Goal: Browse casually

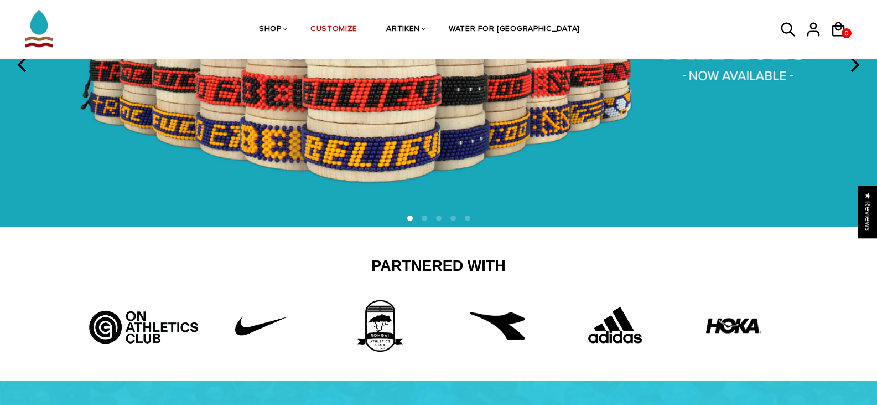
scroll to position [221, 0]
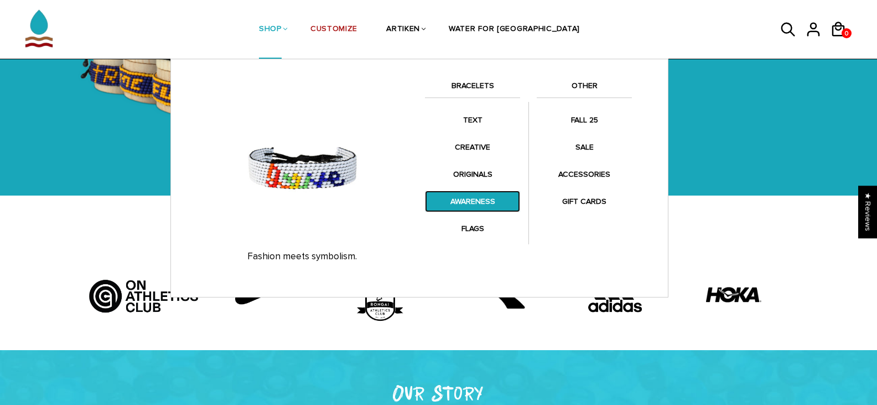
click at [468, 201] on link "AWARENESS" at bounding box center [472, 201] width 95 height 22
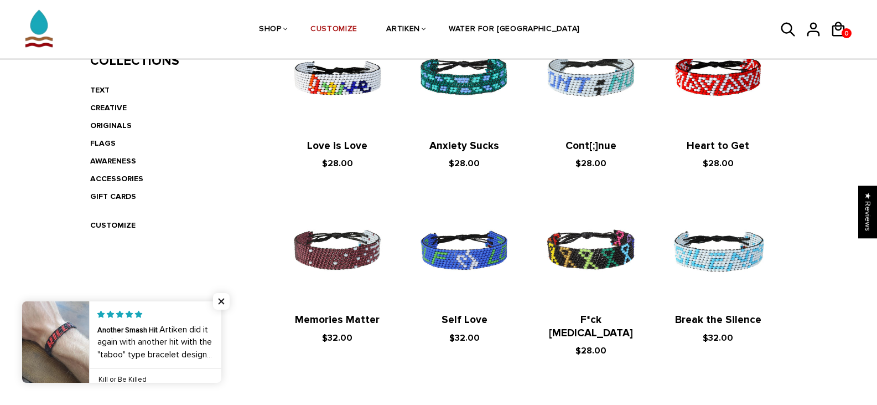
scroll to position [221, 0]
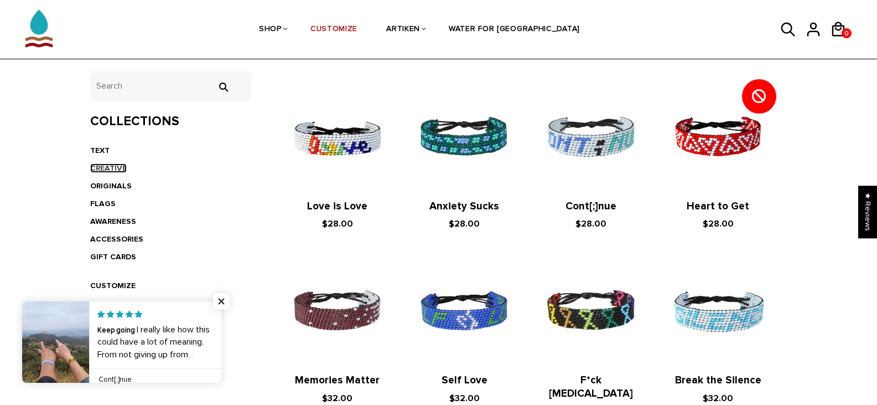
click at [111, 167] on link "CREATIVE" at bounding box center [108, 167] width 37 height 9
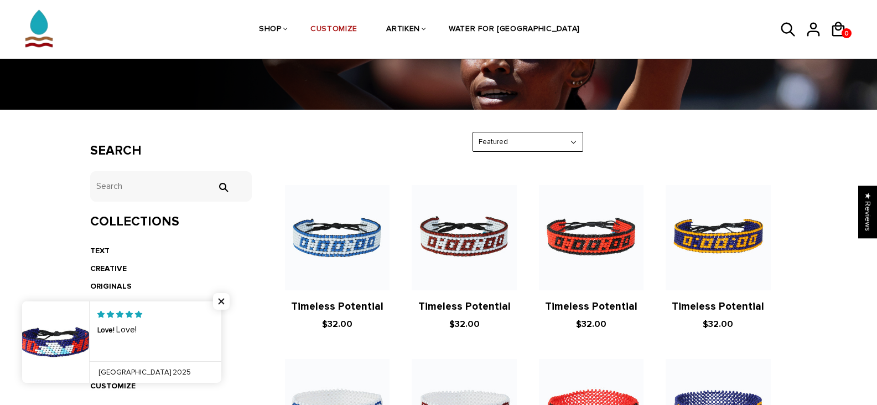
scroll to position [277, 0]
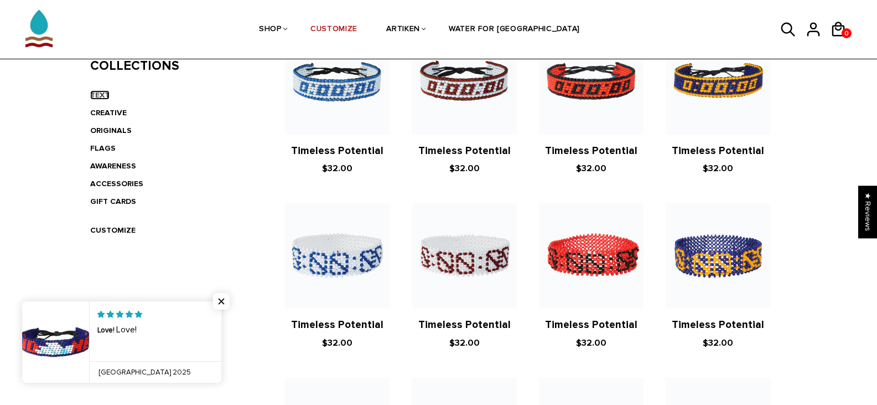
click at [102, 94] on link "TEXT" at bounding box center [99, 94] width 19 height 9
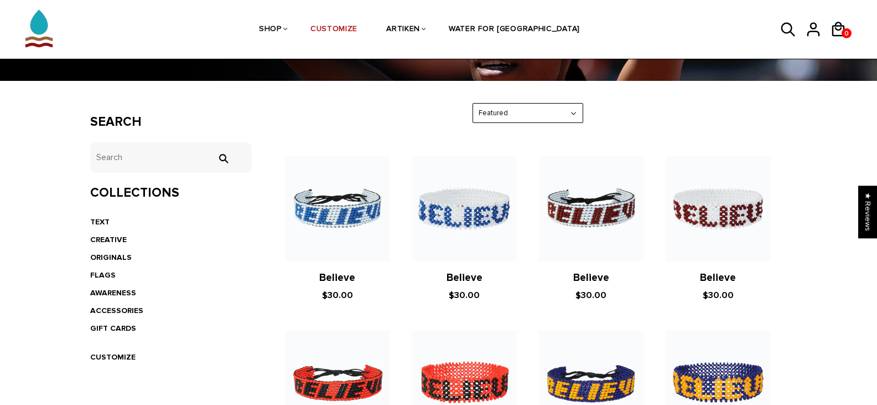
scroll to position [166, 0]
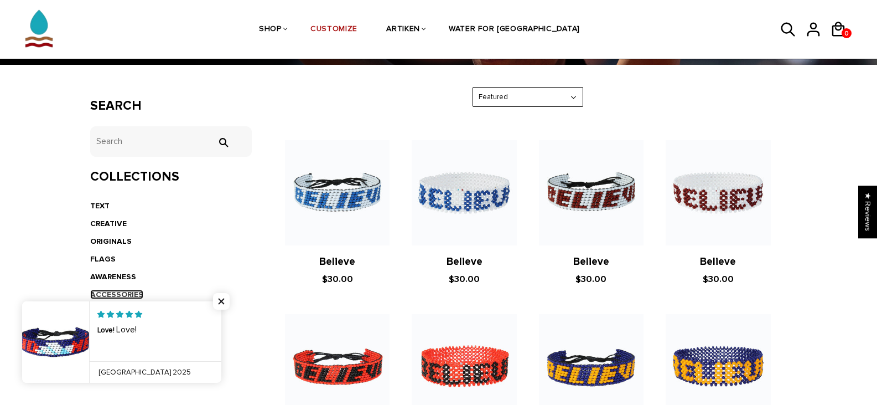
click at [114, 291] on link "ACCESSORIES" at bounding box center [116, 294] width 53 height 9
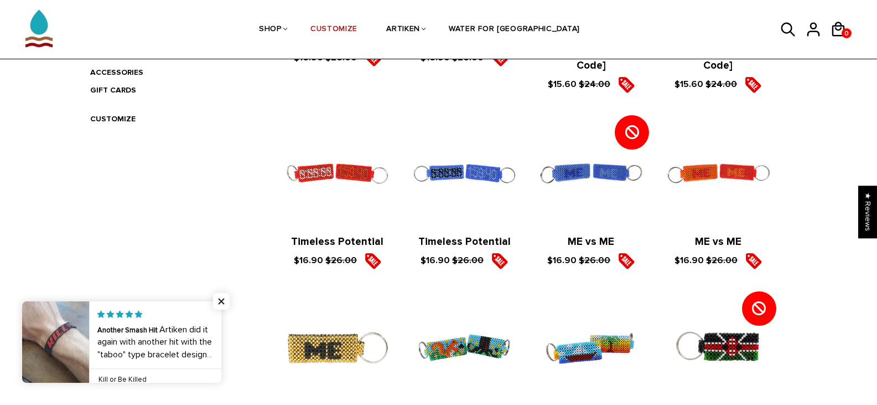
scroll to position [387, 0]
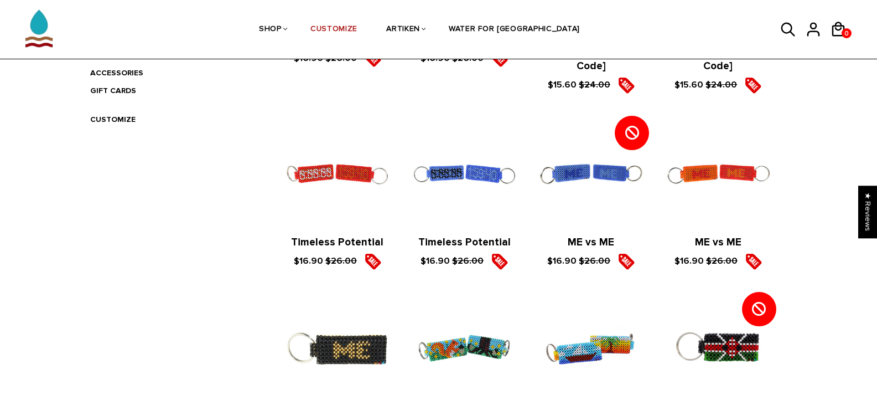
click at [581, 139] on figure at bounding box center [591, 173] width 105 height 105
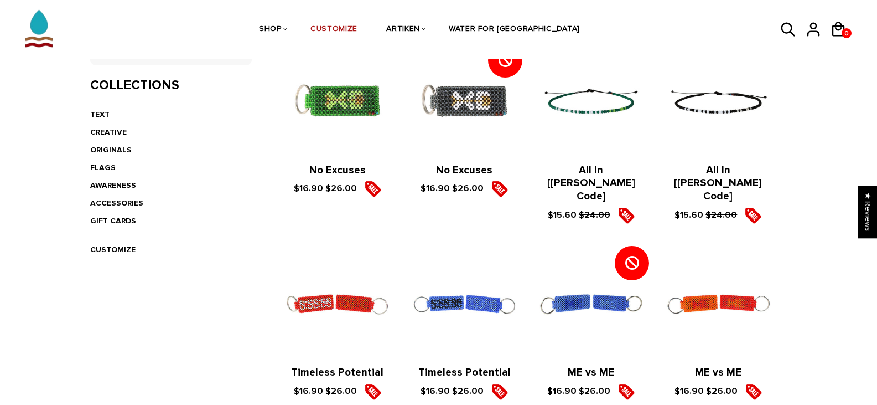
scroll to position [277, 0]
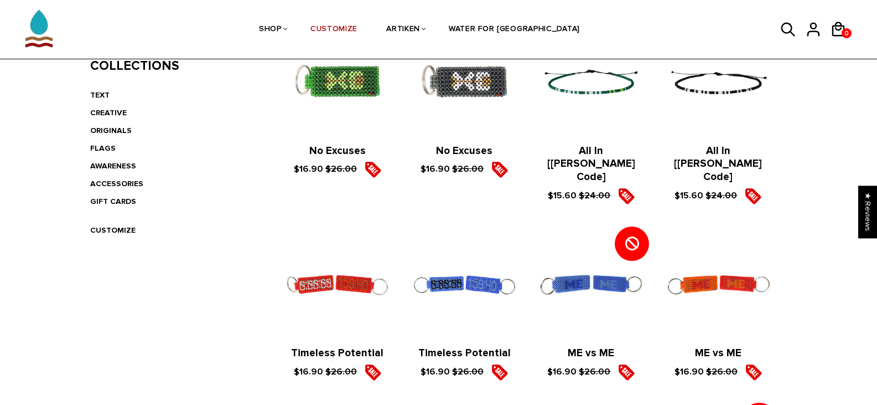
click at [462, 251] on figure at bounding box center [464, 284] width 105 height 105
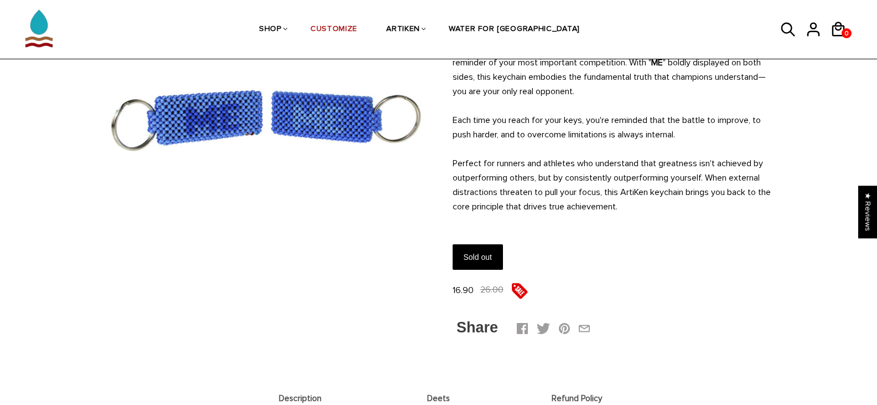
scroll to position [166, 0]
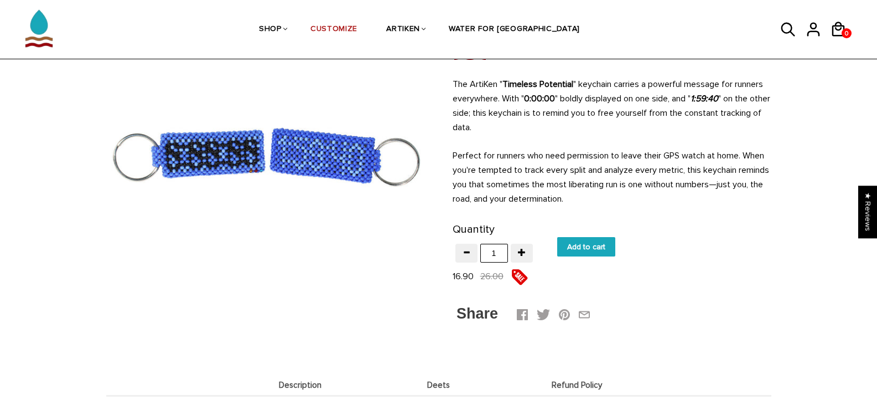
scroll to position [111, 0]
